Goal: Information Seeking & Learning: Learn about a topic

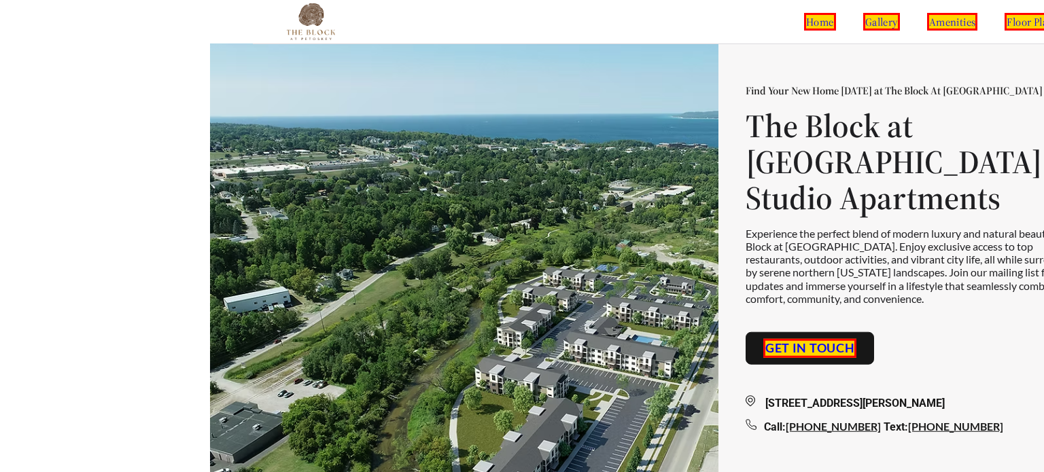
scroll to position [0, 307]
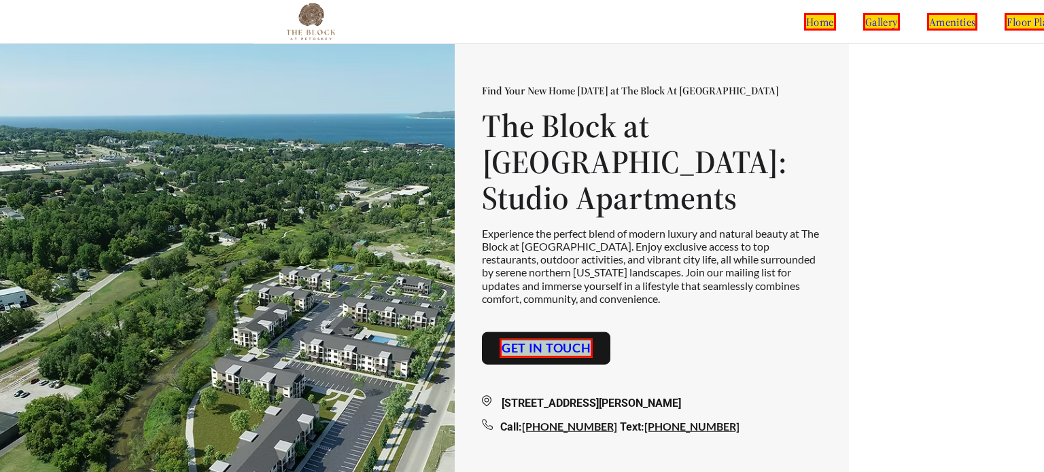
click at [0, 192] on img at bounding box center [322, 280] width 752 height 472
click at [1005, 21] on link "floor plans" at bounding box center [1033, 22] width 56 height 18
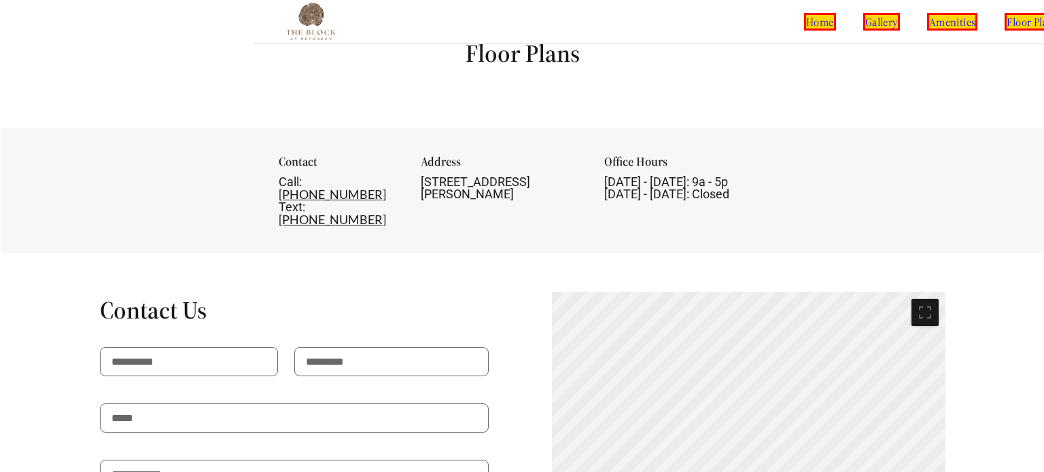
scroll to position [0, 252]
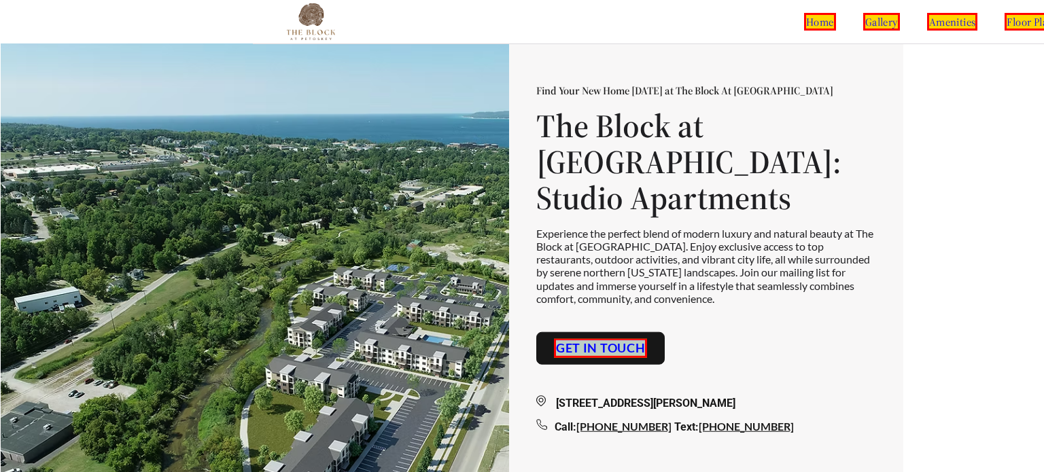
click at [631, 339] on link "Get in touch" at bounding box center [601, 348] width 94 height 19
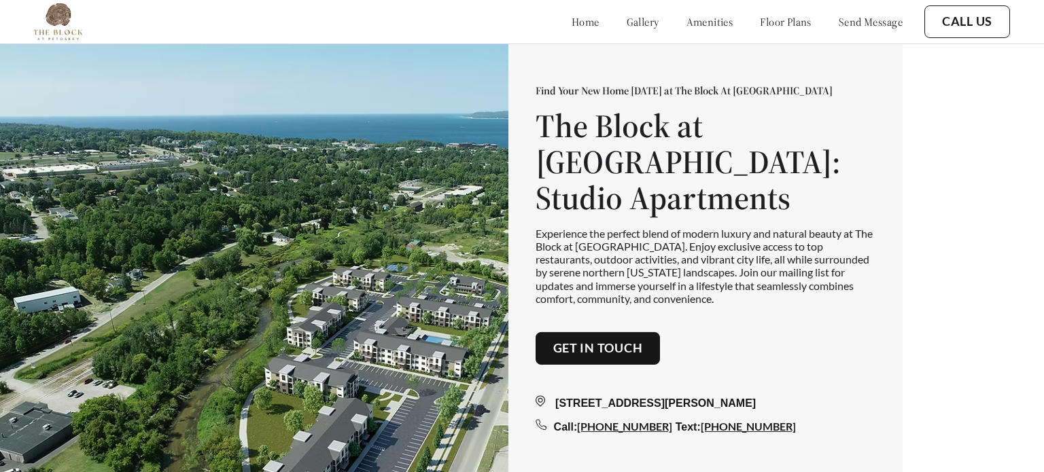
scroll to position [472, 0]
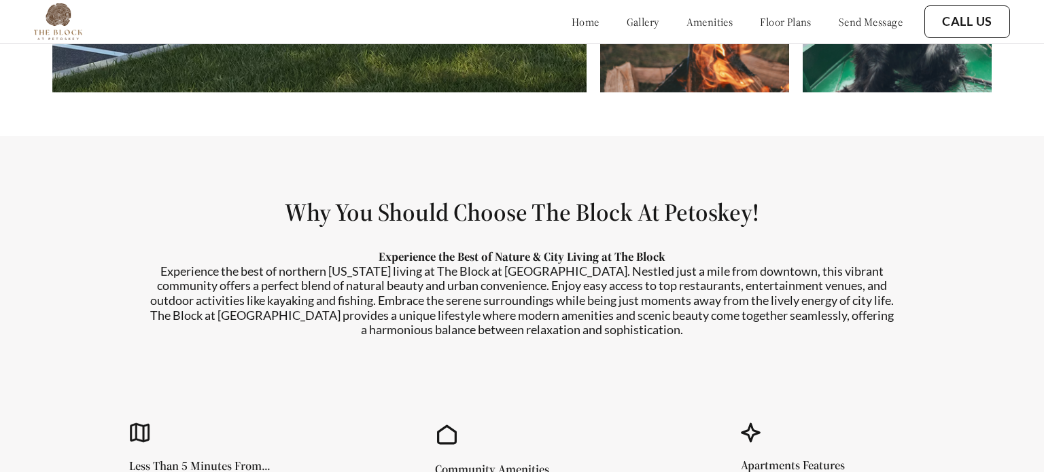
scroll to position [1066, 0]
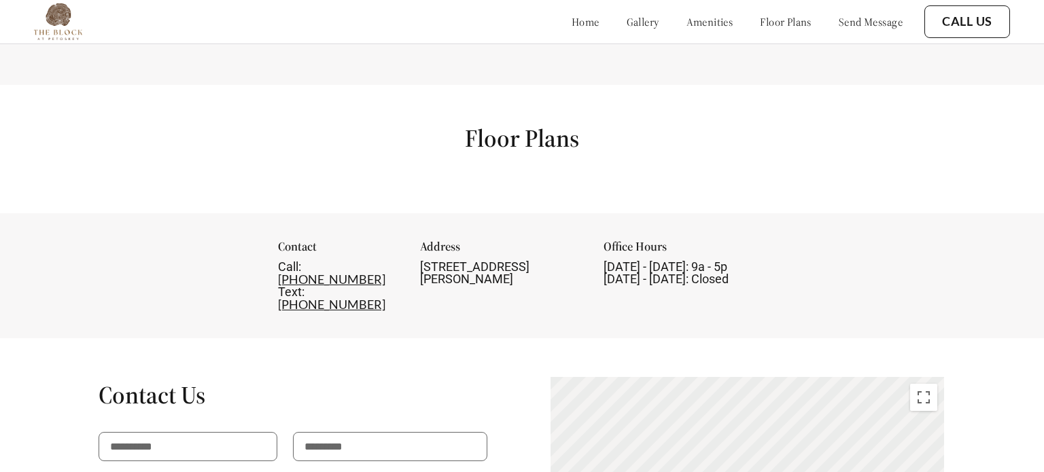
scroll to position [1525, 0]
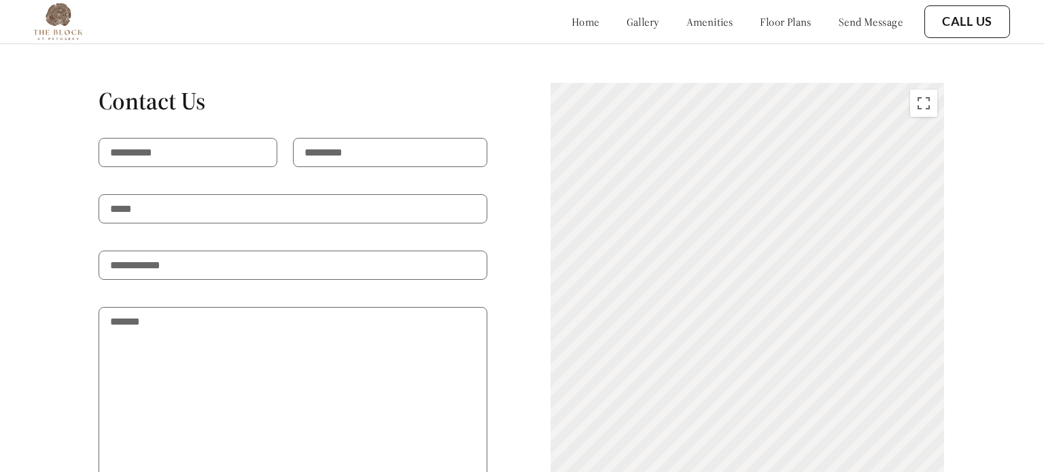
scroll to position [1820, 0]
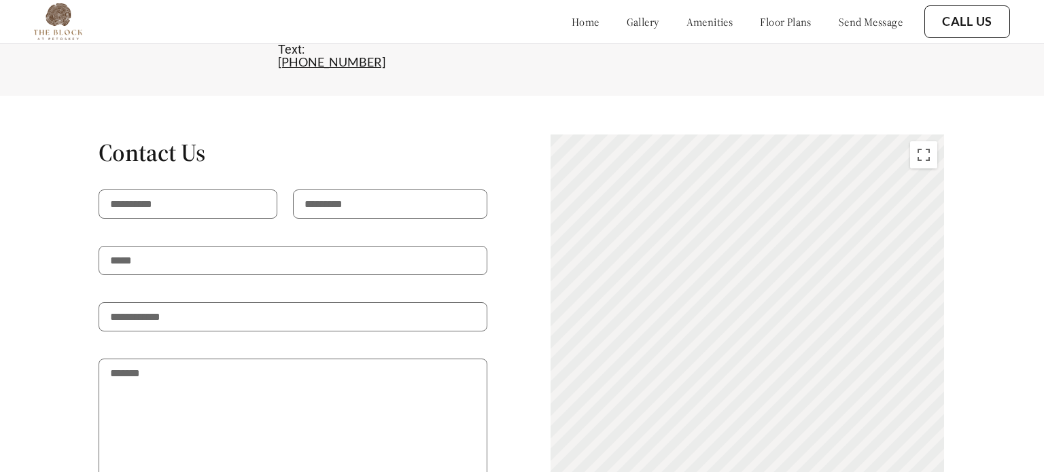
scroll to position [1768, 0]
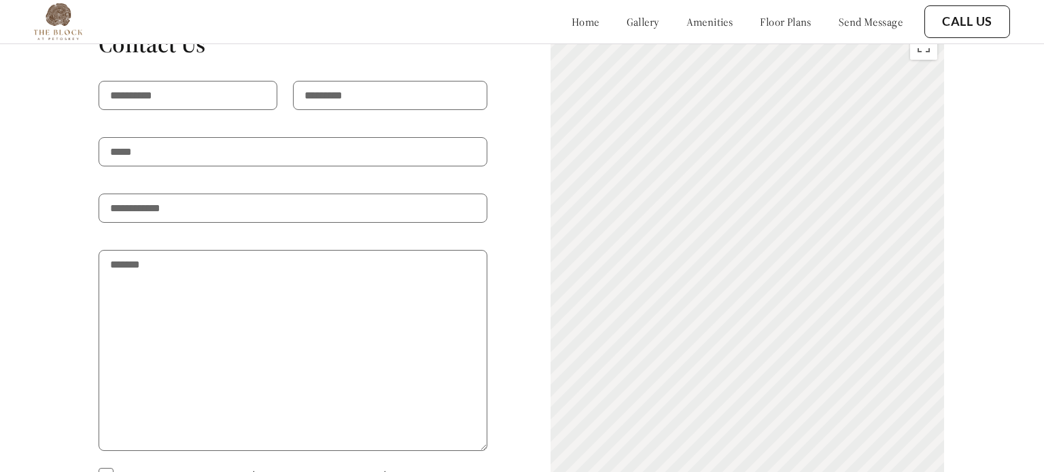
scroll to position [1879, 0]
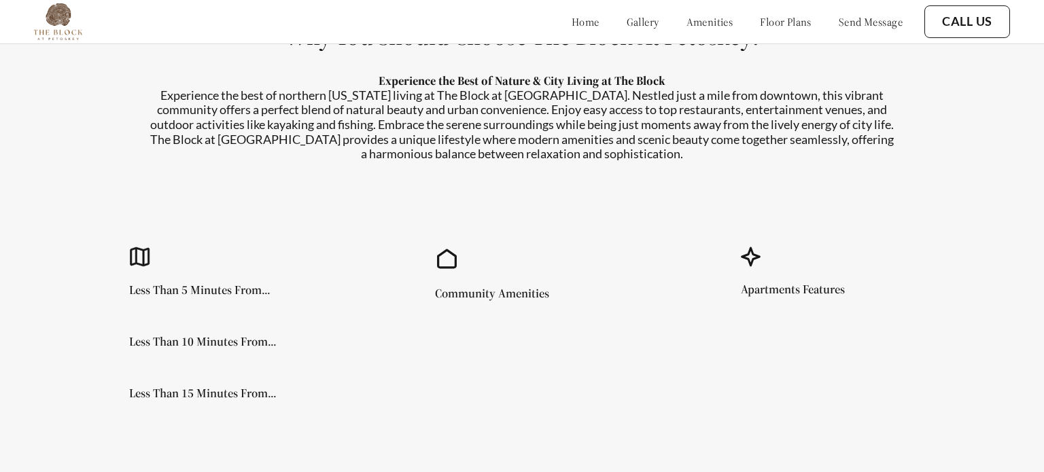
scroll to position [1117, 0]
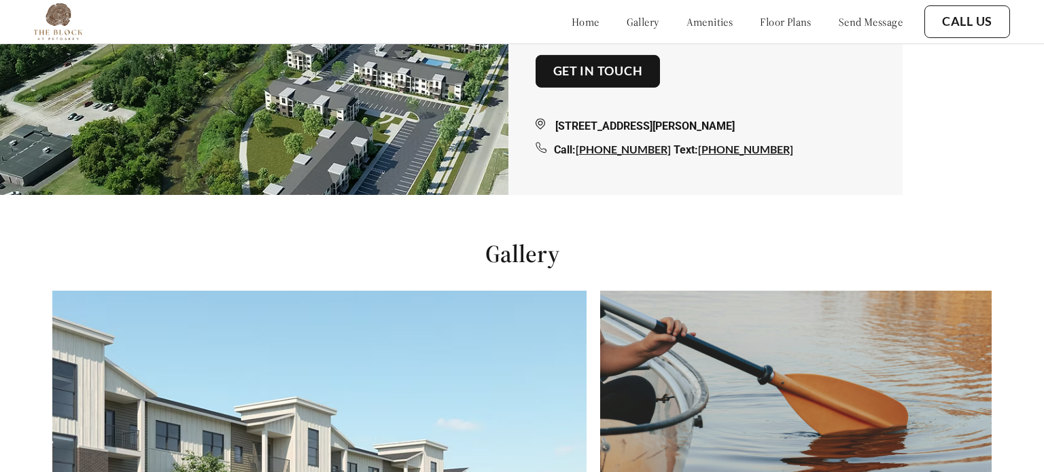
scroll to position [472, 0]
